Goal: Task Accomplishment & Management: Manage account settings

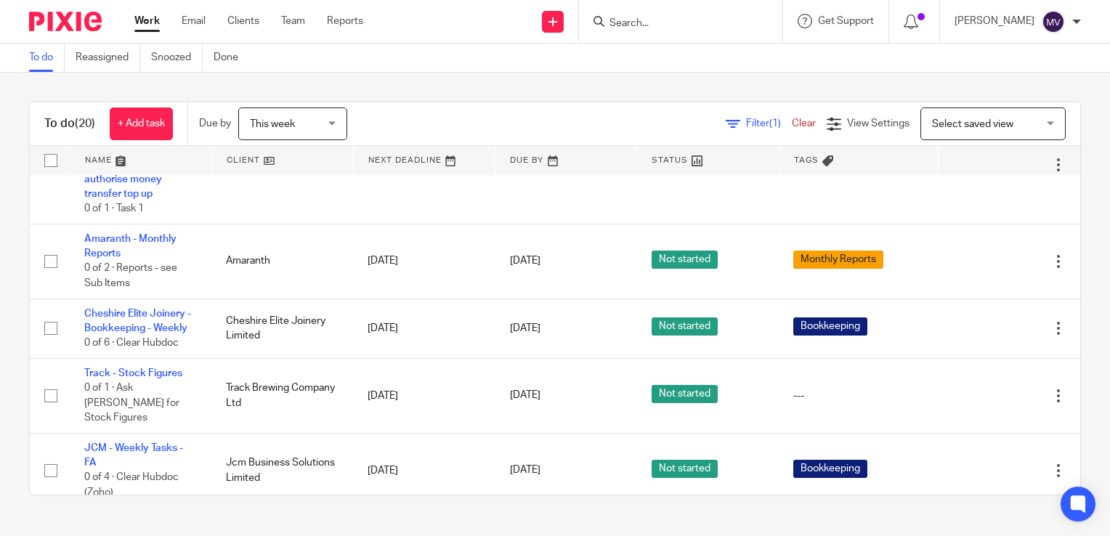
scroll to position [509, 0]
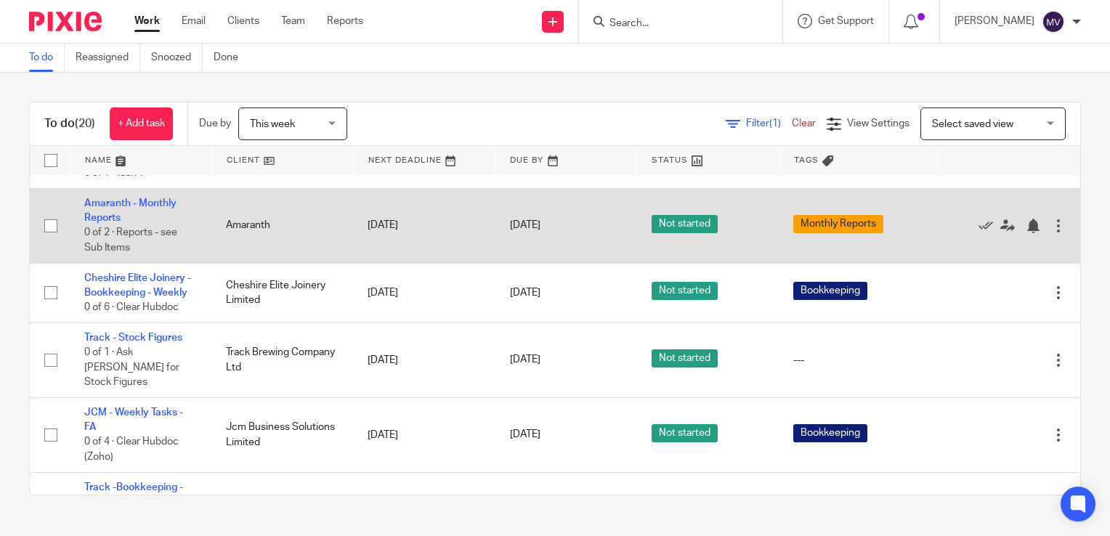
click at [160, 215] on td "Amaranth - Monthly Reports 0 of 2 · Reports - see Sub Items" at bounding box center [141, 225] width 142 height 75
click at [166, 222] on link "Amaranth - Monthly Reports" at bounding box center [130, 210] width 92 height 25
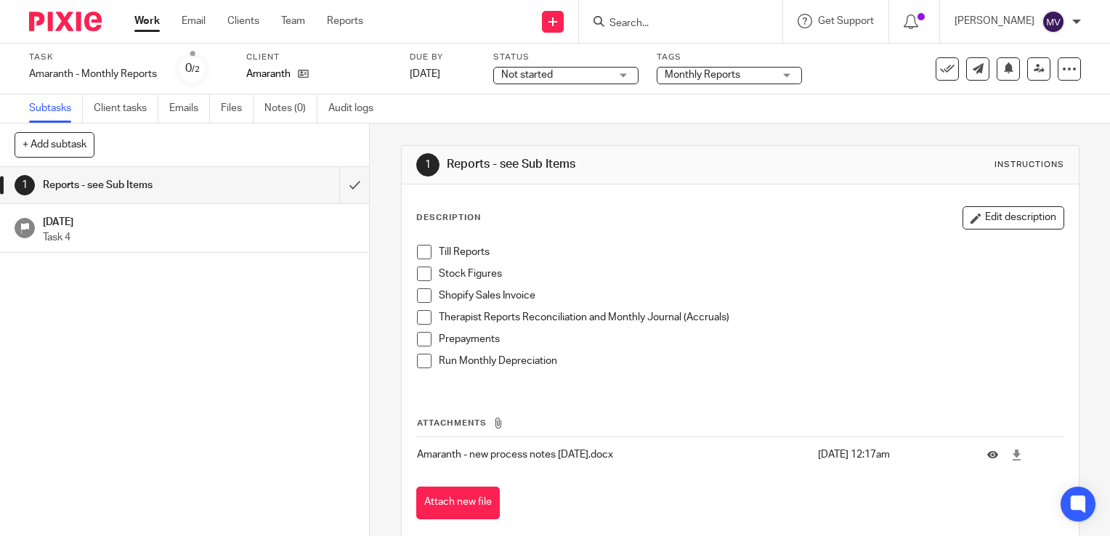
click at [562, 73] on span "Not started" at bounding box center [555, 75] width 109 height 15
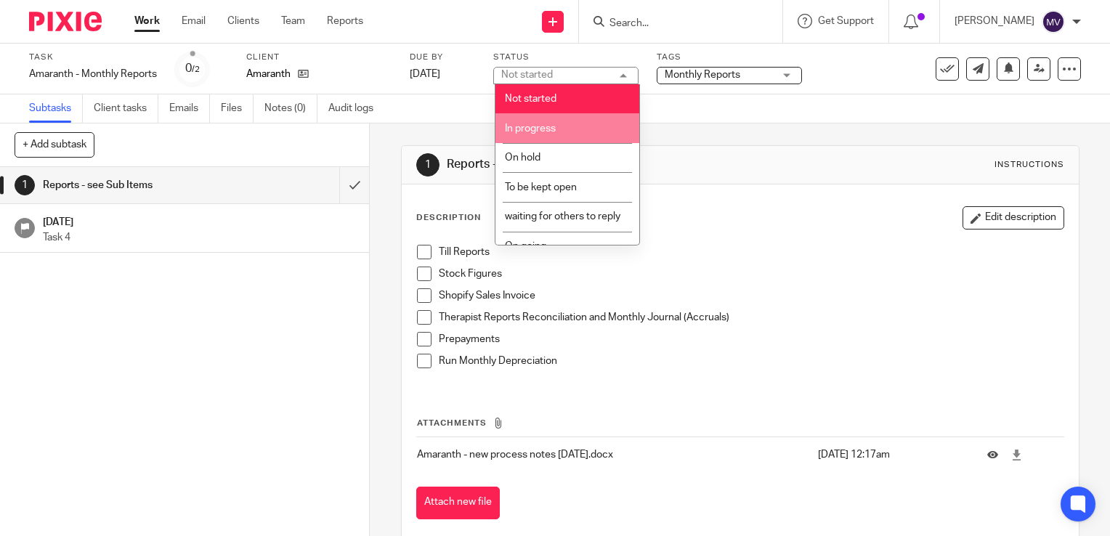
click at [574, 133] on li "In progress" at bounding box center [568, 128] width 144 height 30
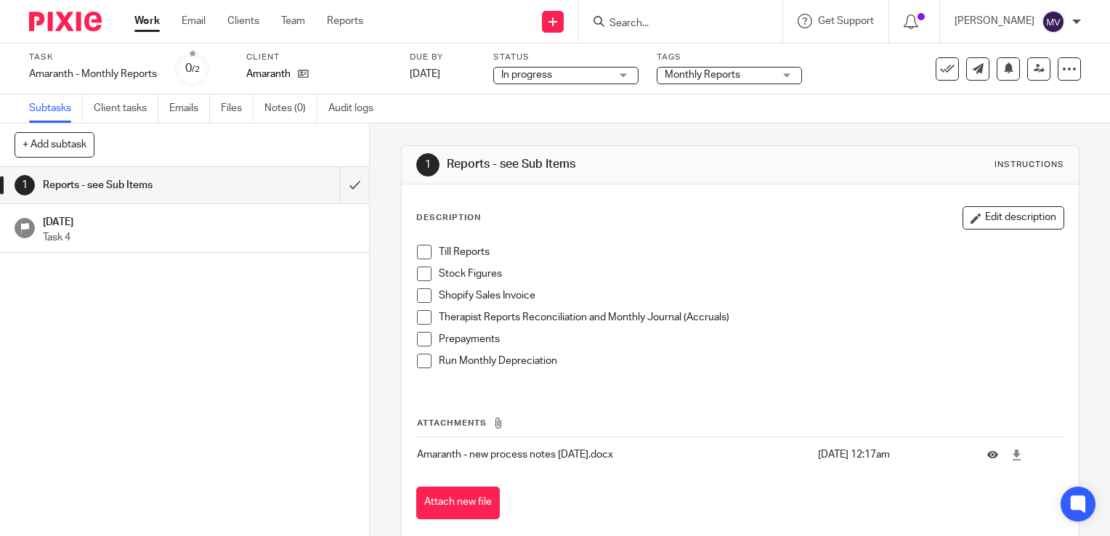
click at [720, 81] on span "Monthly Reports" at bounding box center [719, 75] width 109 height 15
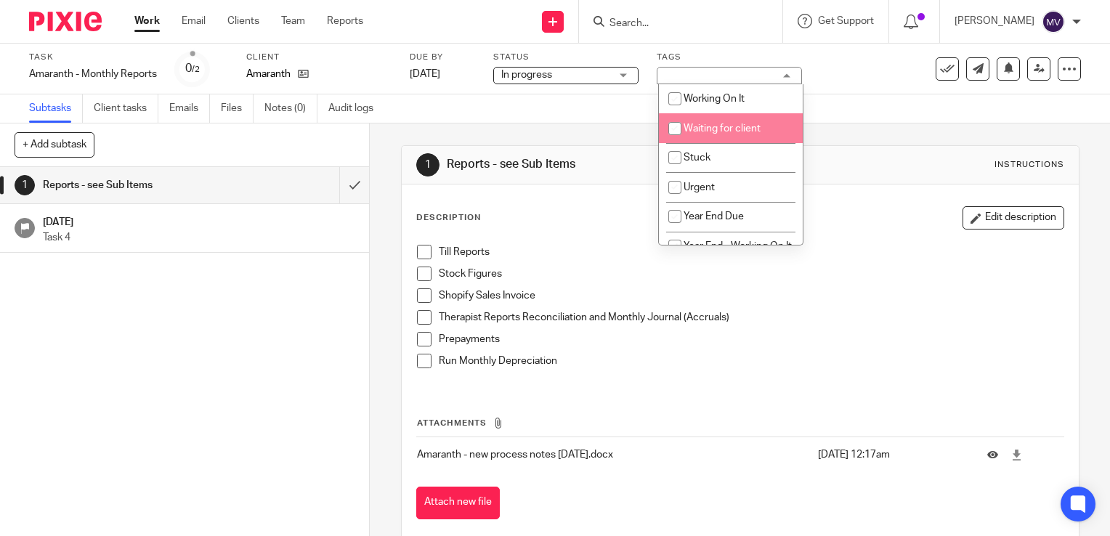
click at [740, 124] on span "Waiting for client" at bounding box center [722, 129] width 77 height 10
checkbox input "true"
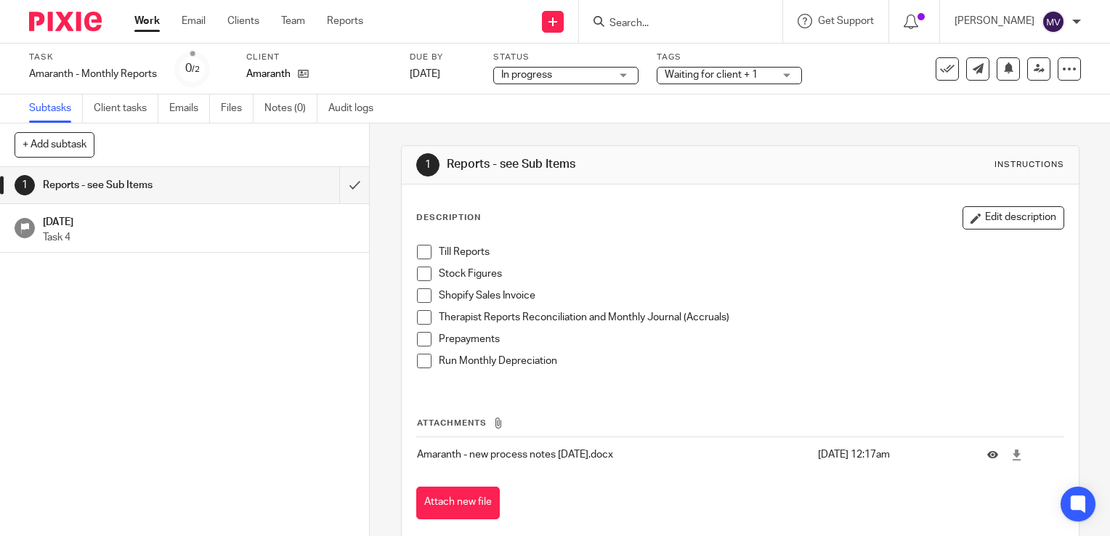
click at [157, 20] on link "Work" at bounding box center [146, 21] width 25 height 15
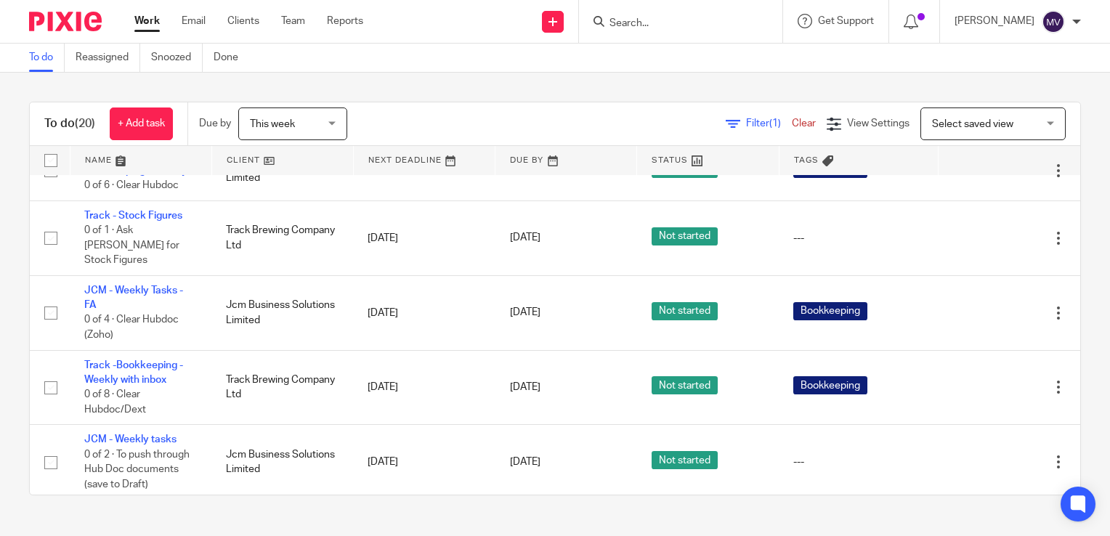
scroll to position [654, 0]
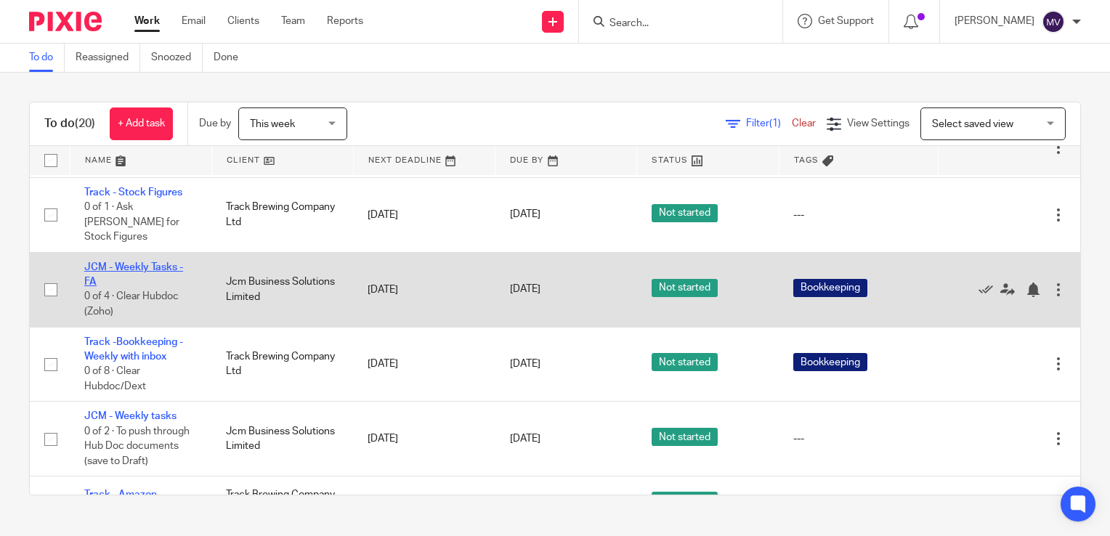
click at [125, 283] on link "JCM - Weekly Tasks - FA" at bounding box center [133, 274] width 99 height 25
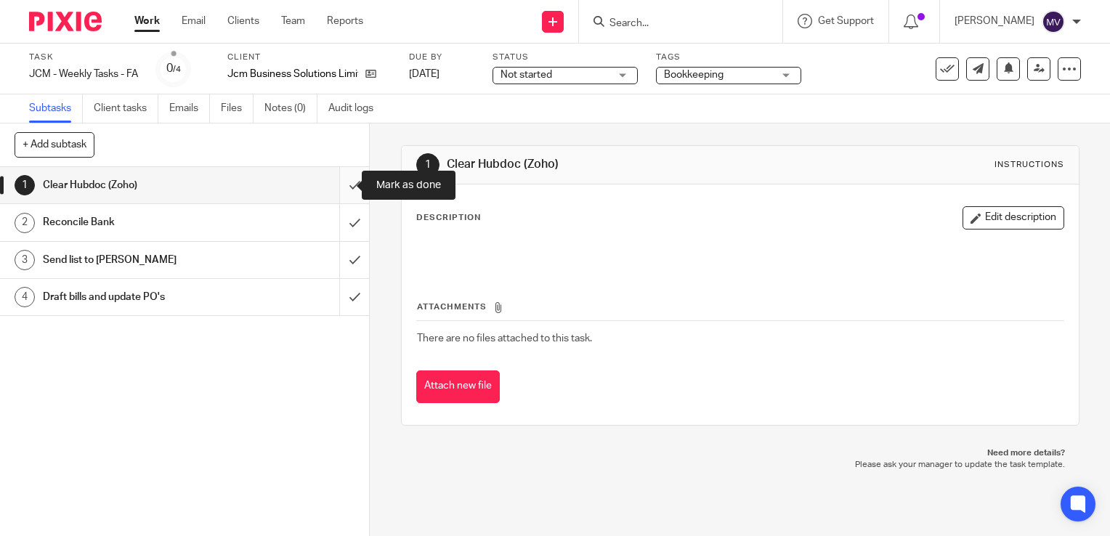
drag, startPoint x: 335, startPoint y: 184, endPoint x: 338, endPoint y: 191, distance: 7.8
click at [337, 187] on input "submit" at bounding box center [184, 185] width 369 height 36
drag, startPoint x: 337, startPoint y: 222, endPoint x: 345, endPoint y: 234, distance: 14.7
click at [337, 222] on input "submit" at bounding box center [184, 222] width 369 height 36
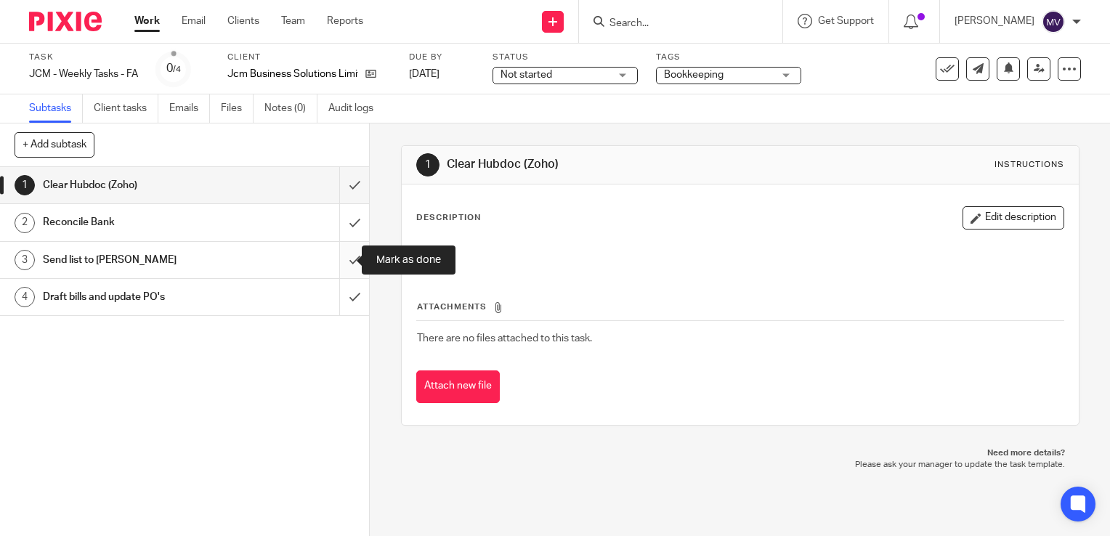
click at [338, 256] on input "submit" at bounding box center [184, 260] width 369 height 36
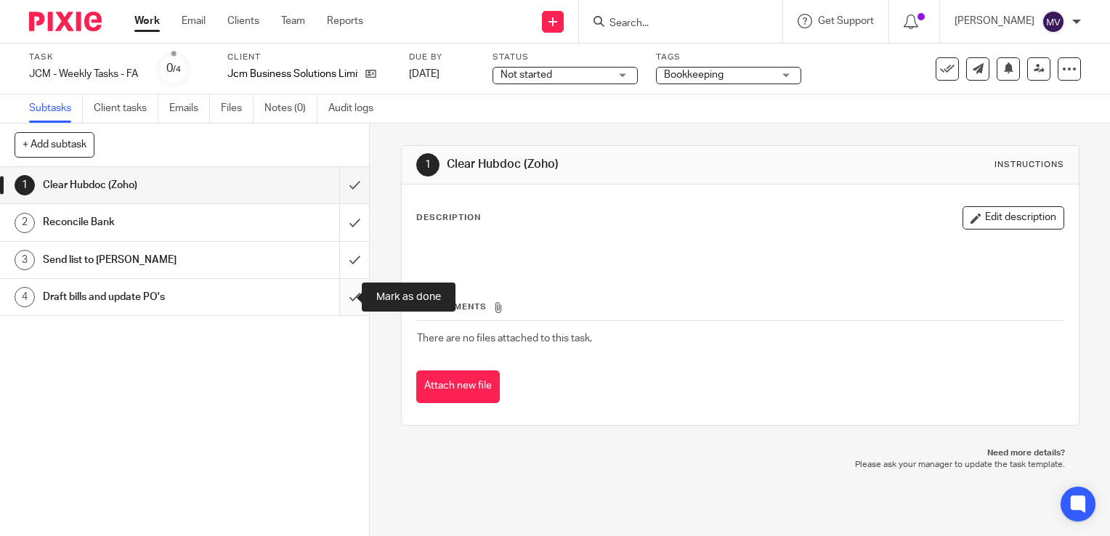
click at [338, 296] on input "submit" at bounding box center [184, 297] width 369 height 36
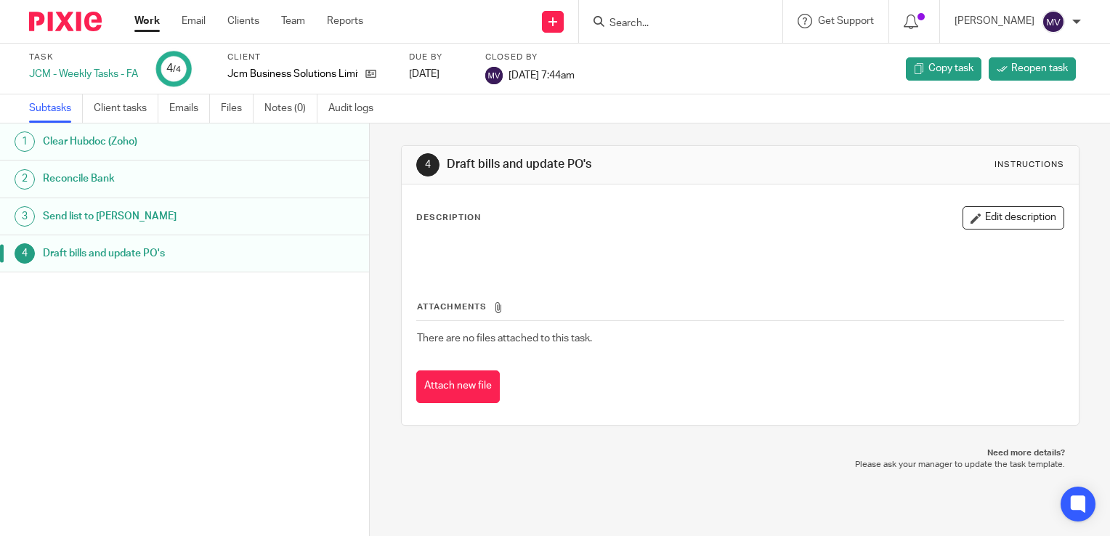
click at [148, 22] on link "Work" at bounding box center [146, 21] width 25 height 15
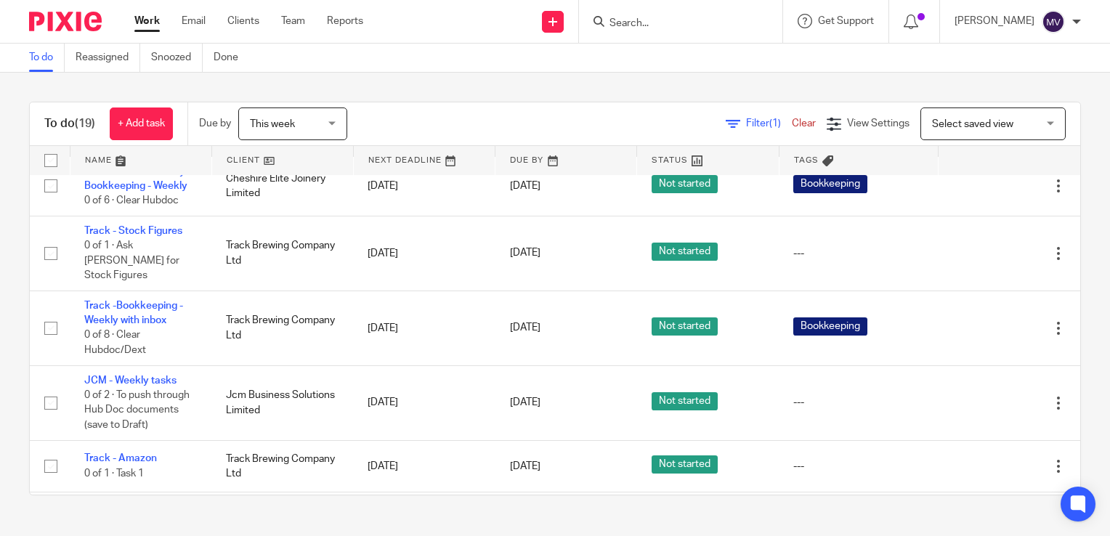
scroll to position [727, 0]
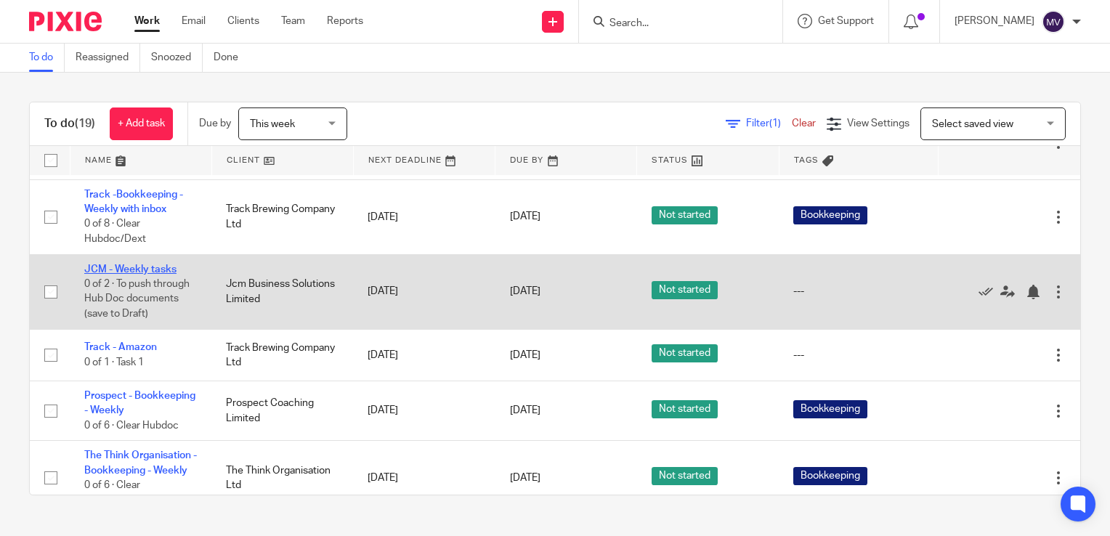
click at [144, 275] on link "JCM - Weekly tasks" at bounding box center [130, 270] width 92 height 10
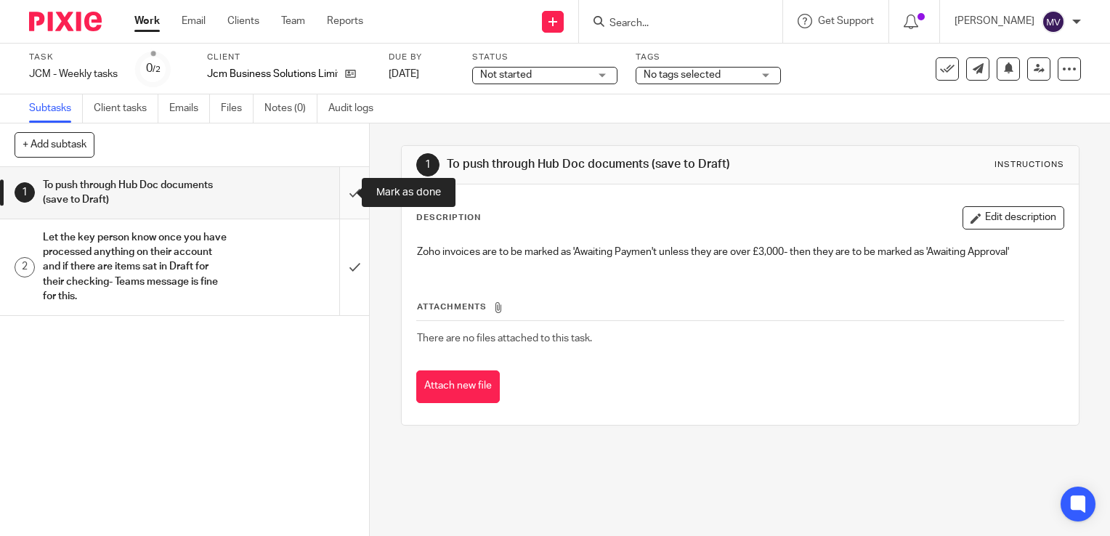
drag, startPoint x: 333, startPoint y: 191, endPoint x: 343, endPoint y: 211, distance: 22.1
click at [334, 192] on input "submit" at bounding box center [184, 193] width 369 height 52
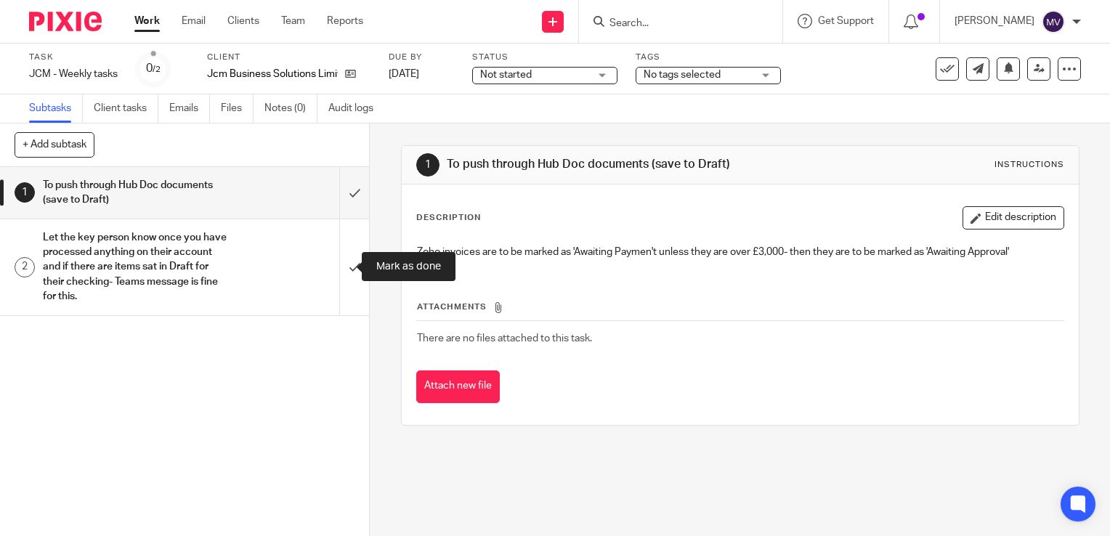
drag, startPoint x: 339, startPoint y: 267, endPoint x: 324, endPoint y: 255, distance: 19.1
click at [339, 267] on input "submit" at bounding box center [184, 267] width 369 height 96
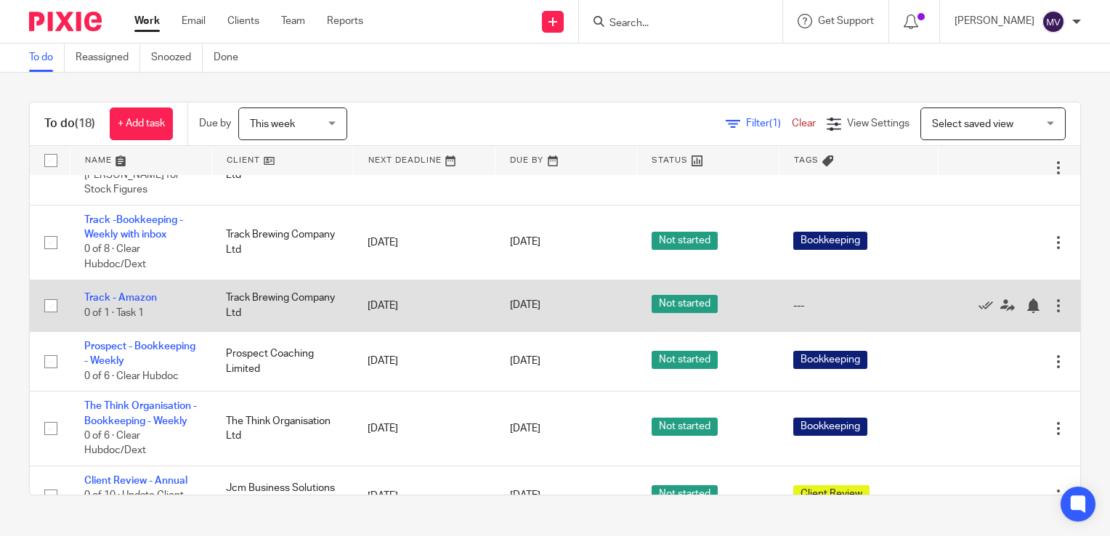
scroll to position [727, 0]
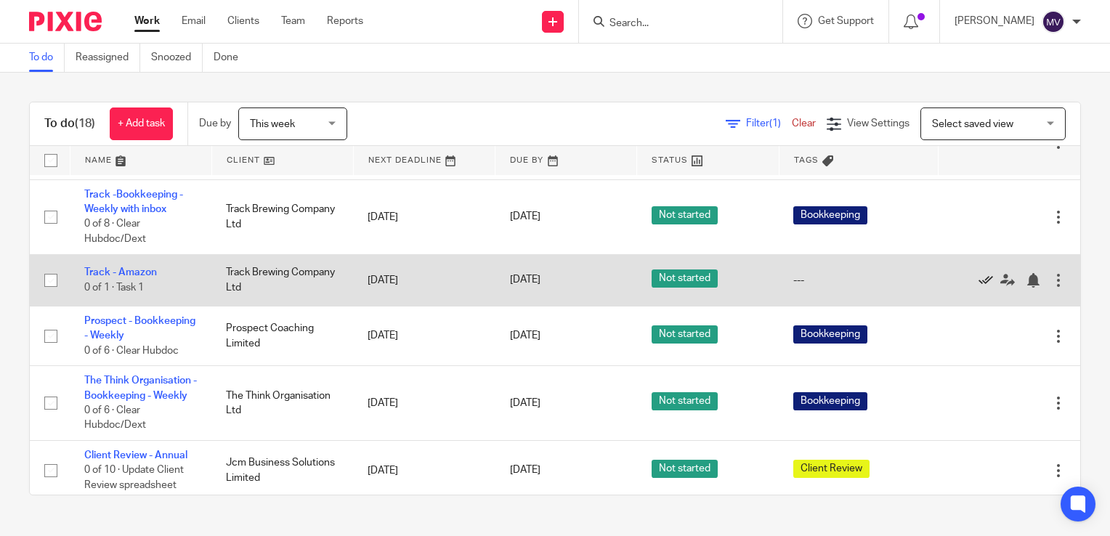
click at [979, 288] on icon at bounding box center [986, 280] width 15 height 15
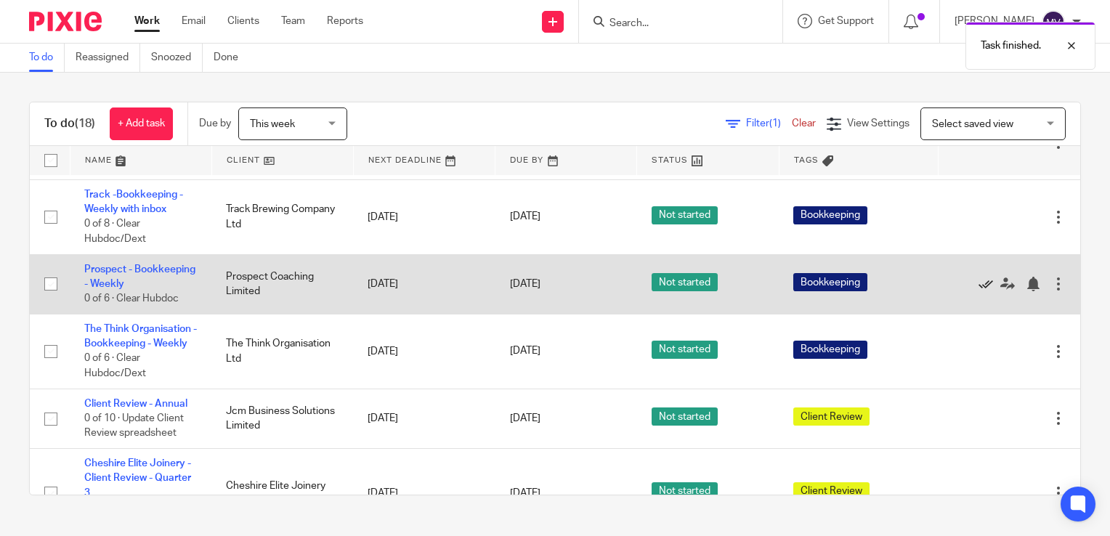
click at [979, 291] on icon at bounding box center [986, 284] width 15 height 15
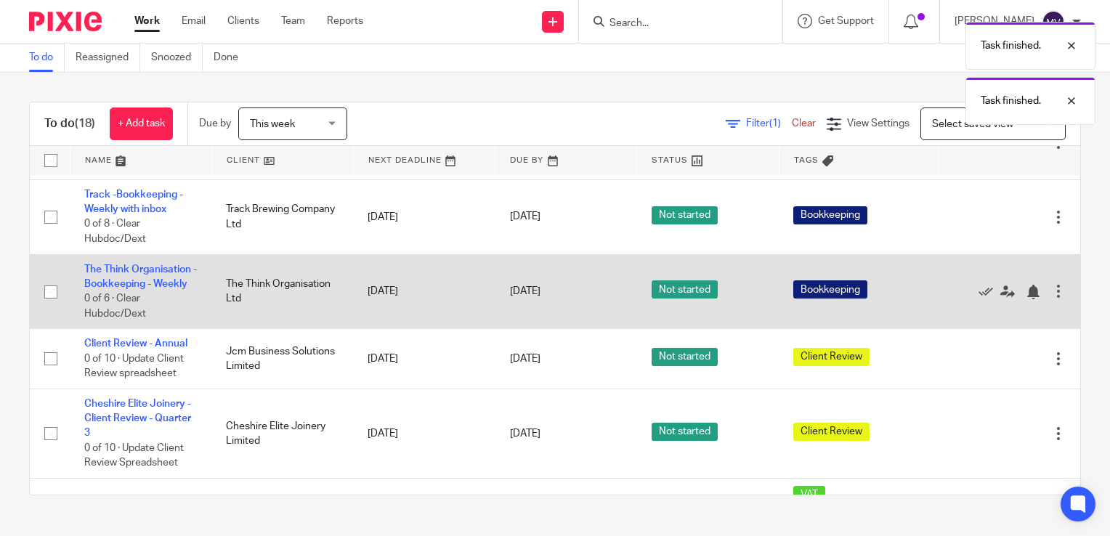
click at [116, 310] on td "The Think Organisation - Bookkeeping - Weekly 0 of 6 · Clear Hubdoc/Dext" at bounding box center [141, 291] width 142 height 75
click at [140, 289] on link "The Think Organisation - Bookkeeping - Weekly" at bounding box center [140, 277] width 113 height 25
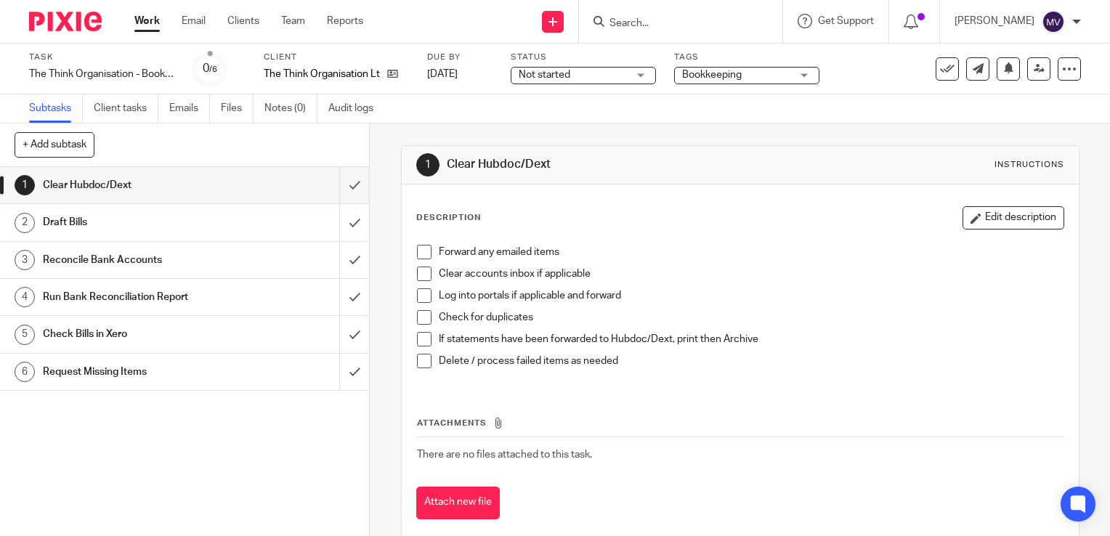
drag, startPoint x: 415, startPoint y: 253, endPoint x: 421, endPoint y: 267, distance: 15.9
click at [417, 254] on span at bounding box center [424, 252] width 15 height 15
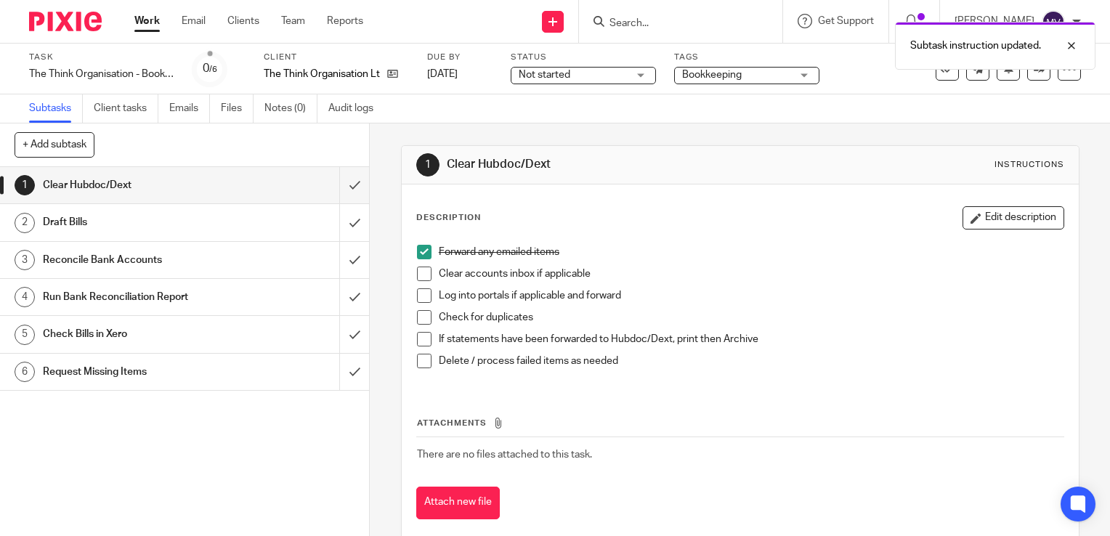
click at [421, 275] on span at bounding box center [424, 274] width 15 height 15
click at [421, 299] on span at bounding box center [424, 295] width 15 height 15
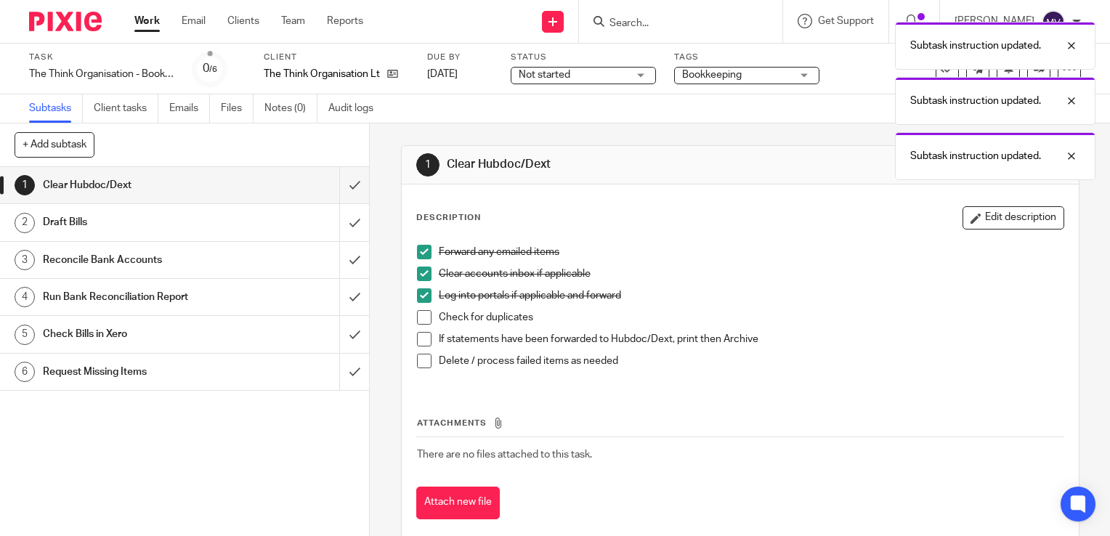
click at [421, 312] on span at bounding box center [424, 317] width 15 height 15
click at [424, 332] on span at bounding box center [424, 339] width 15 height 15
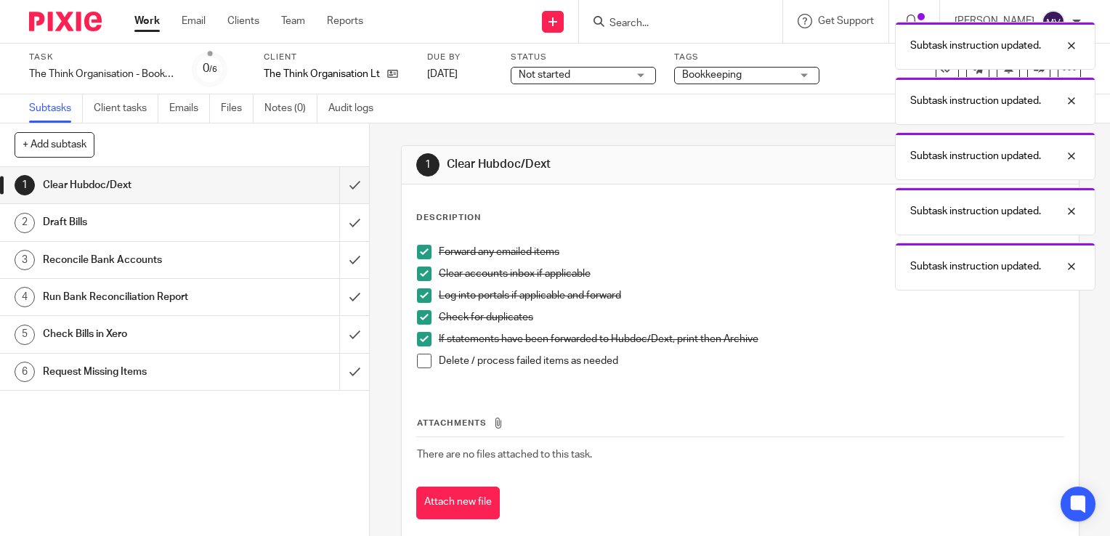
click at [421, 358] on span at bounding box center [424, 361] width 15 height 15
click at [344, 188] on input "submit" at bounding box center [184, 185] width 369 height 36
click at [346, 226] on input "submit" at bounding box center [184, 222] width 369 height 36
click at [343, 254] on input "submit" at bounding box center [184, 260] width 369 height 36
click at [343, 299] on input "submit" at bounding box center [184, 297] width 369 height 36
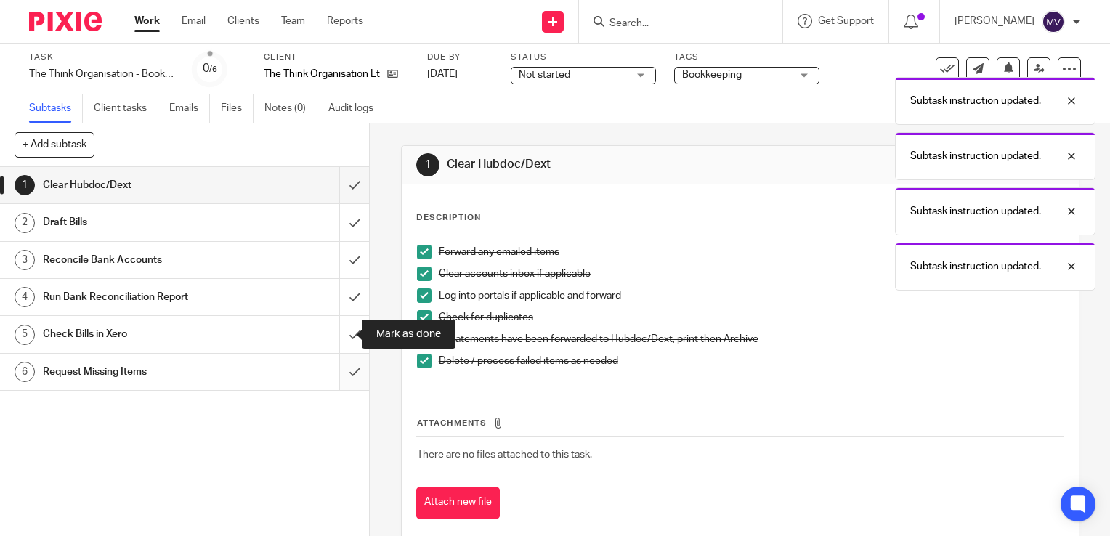
drag, startPoint x: 343, startPoint y: 330, endPoint x: 342, endPoint y: 353, distance: 23.3
click at [343, 330] on input "submit" at bounding box center [184, 334] width 369 height 36
click at [337, 363] on input "submit" at bounding box center [184, 372] width 369 height 36
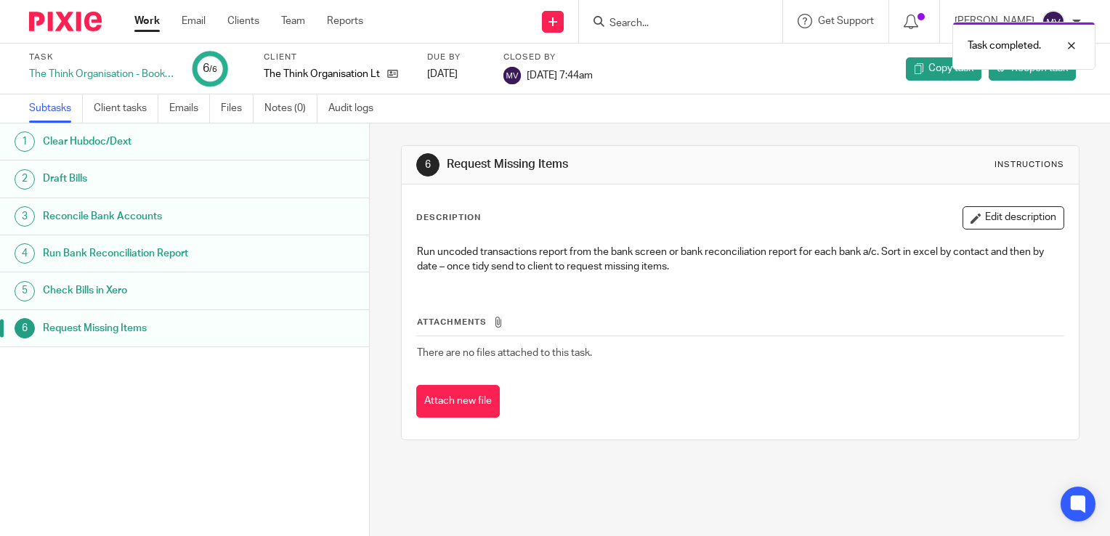
click at [145, 18] on link "Work" at bounding box center [146, 21] width 25 height 15
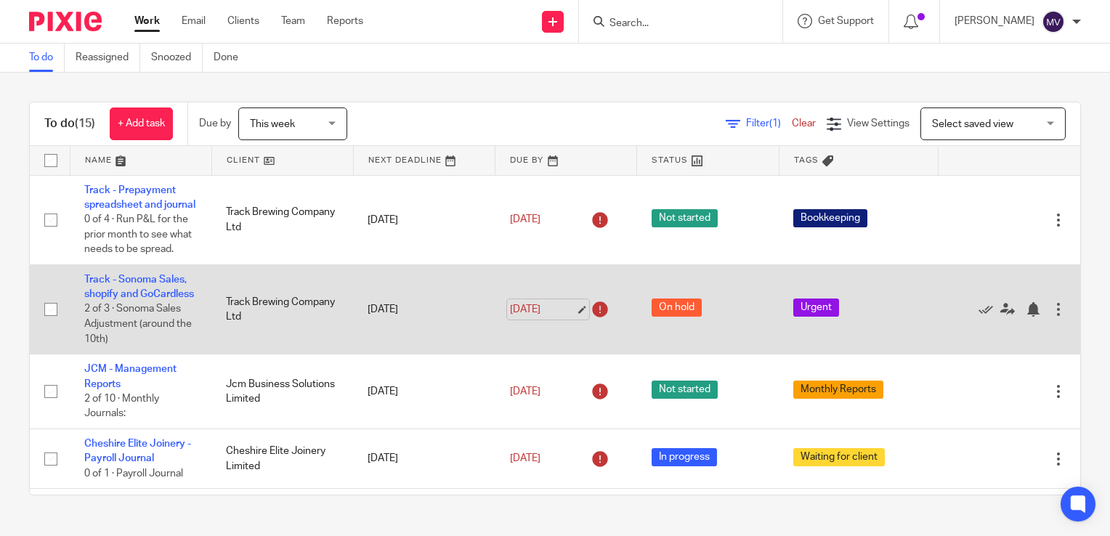
click at [535, 318] on link "[DATE]" at bounding box center [542, 309] width 65 height 15
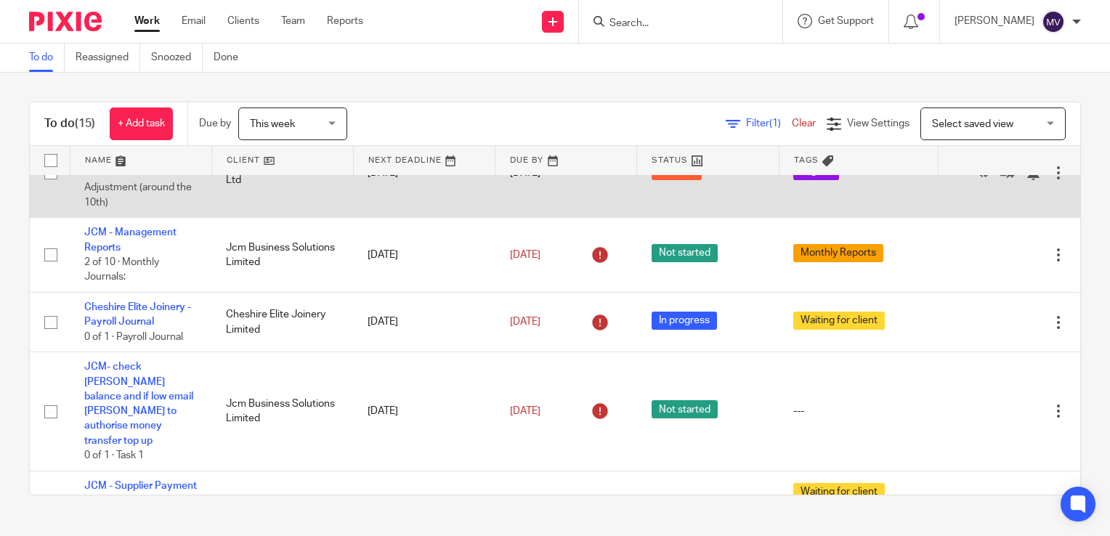
scroll to position [145, 0]
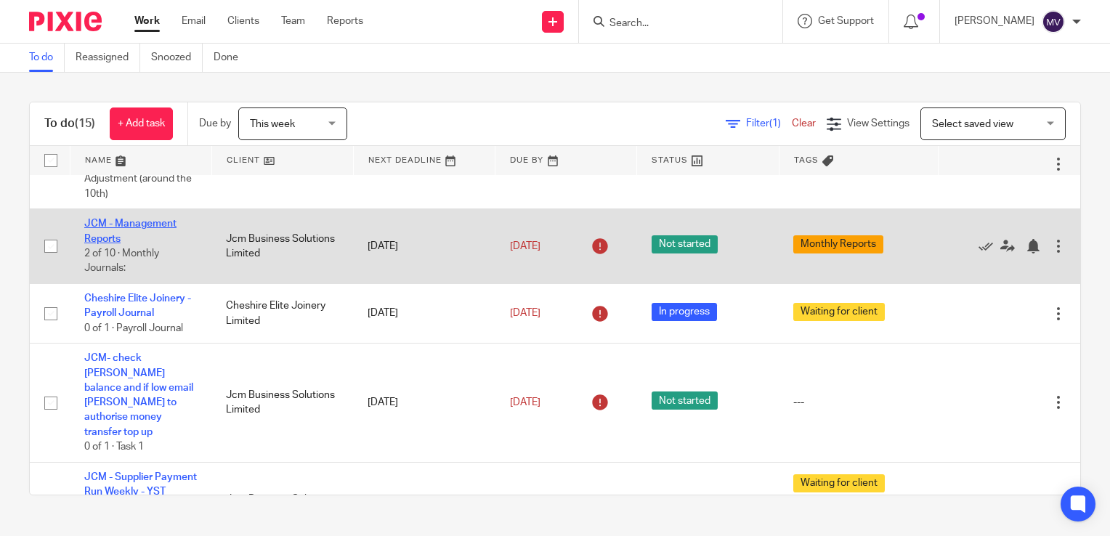
click at [156, 243] on link "JCM - Management Reports" at bounding box center [130, 231] width 92 height 25
